Goal: Obtain resource: Obtain resource

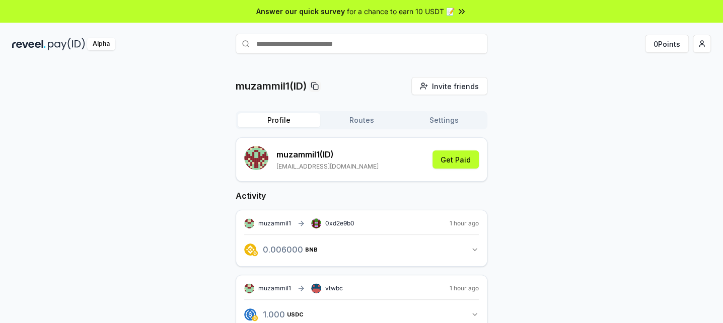
scroll to position [101, 0]
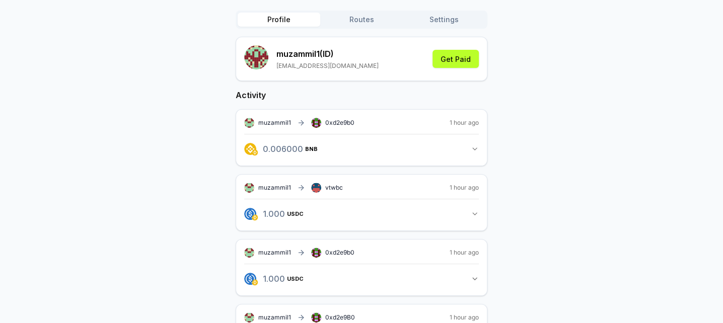
click at [468, 216] on button "1.000 USDC 1 USDC" at bounding box center [361, 213] width 234 height 17
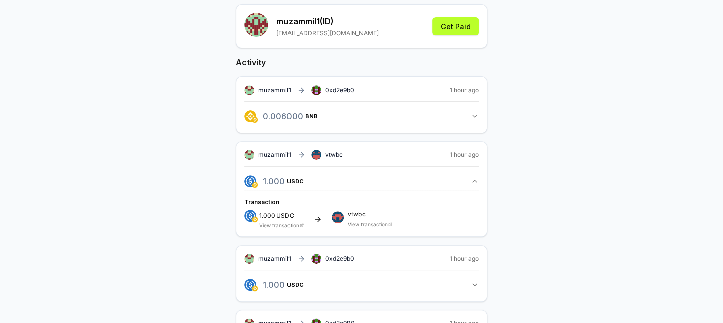
scroll to position [151, 0]
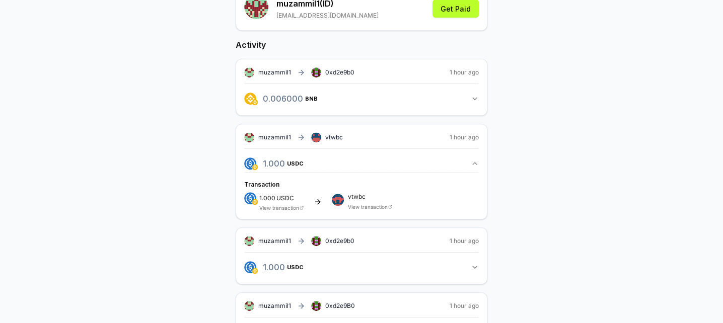
click at [314, 137] on rect at bounding box center [316, 138] width 10 height 10
click at [334, 134] on span "vtwbc" at bounding box center [334, 137] width 18 height 8
click at [335, 134] on span "vtwbc" at bounding box center [334, 137] width 18 height 8
click at [336, 135] on span "vtwbc" at bounding box center [334, 137] width 18 height 8
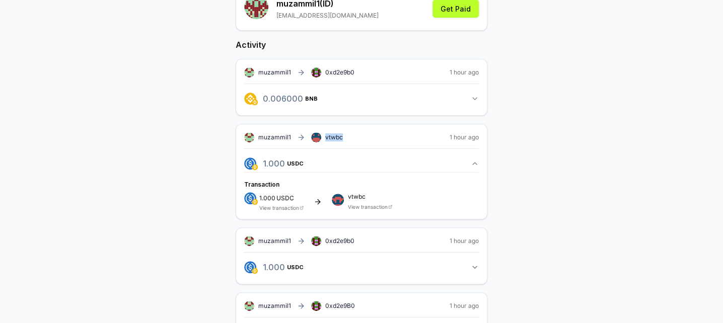
drag, startPoint x: 336, startPoint y: 136, endPoint x: 372, endPoint y: 100, distance: 51.2
click at [372, 100] on button "0.006000 BNB 0.006 BNB" at bounding box center [361, 98] width 234 height 17
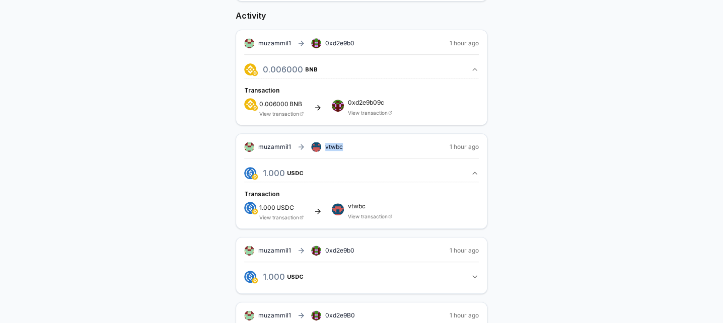
scroll to position [129, 0]
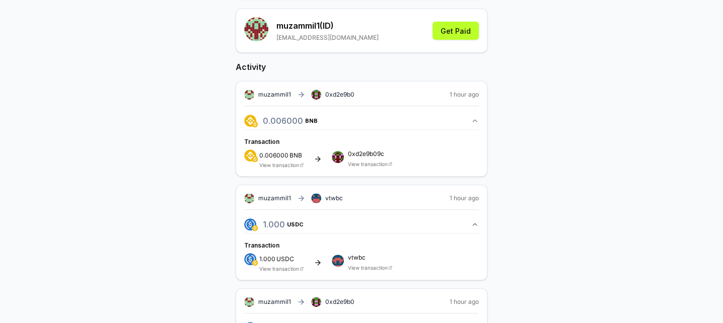
click at [357, 259] on span "vtwbc" at bounding box center [370, 258] width 44 height 6
click at [333, 262] on rect at bounding box center [334, 263] width 2 height 2
click at [333, 198] on span "vtwbc" at bounding box center [334, 198] width 18 height 8
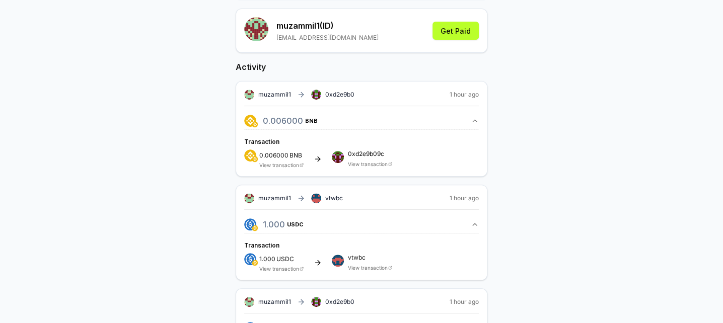
click at [453, 175] on div "muzammil1 0xd2e9b0 1 hour ago 0.006000 BNB 0.006 BNB Transaction 0.006000 BNB V…" at bounding box center [361, 129] width 252 height 96
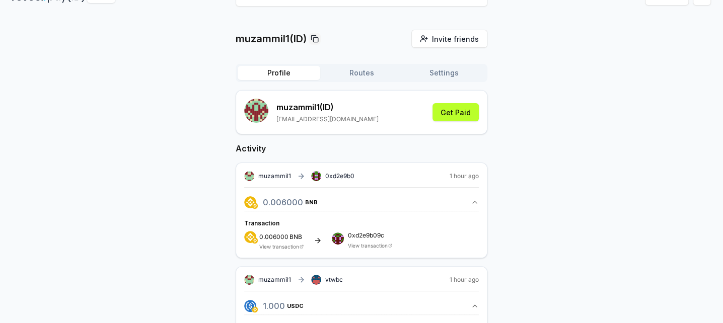
scroll to position [0, 0]
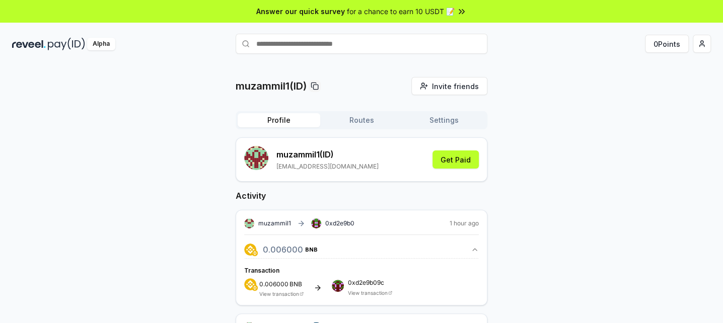
click at [107, 46] on div "Alpha" at bounding box center [101, 44] width 28 height 13
